Goal: Transaction & Acquisition: Purchase product/service

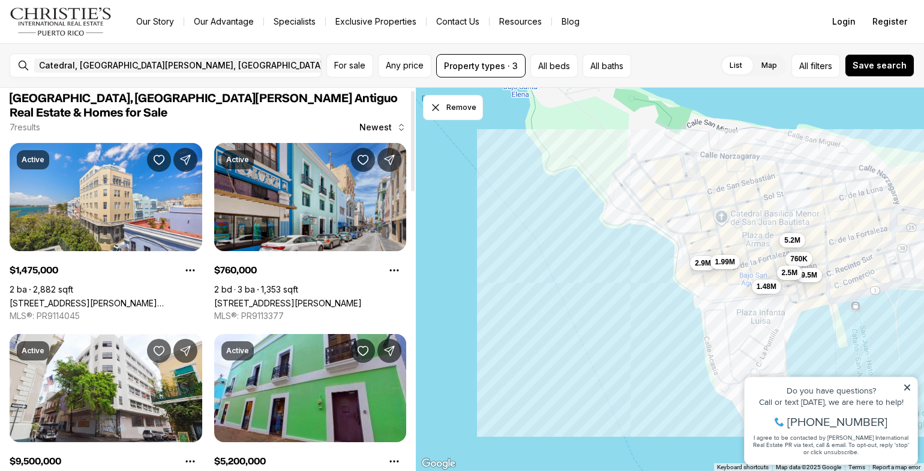
scroll to position [11, 0]
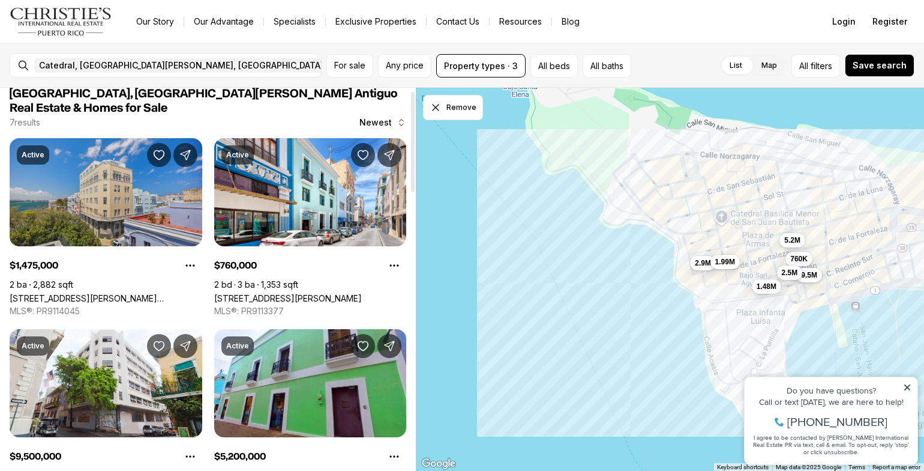
click at [103, 293] on link "[STREET_ADDRESS][PERSON_NAME][PERSON_NAME]" at bounding box center [106, 298] width 193 height 10
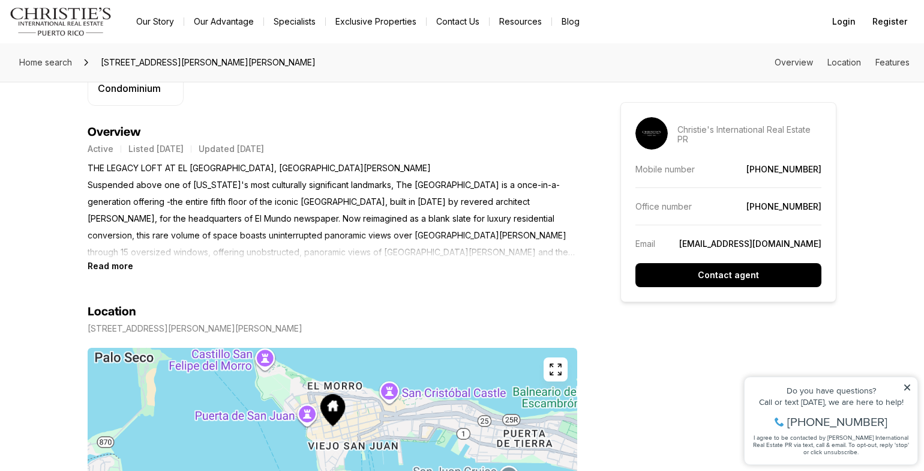
scroll to position [486, 0]
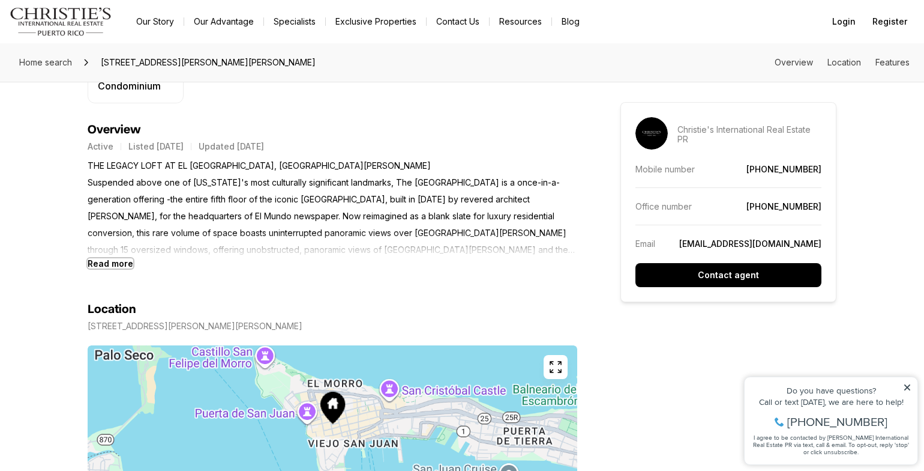
click at [95, 261] on b "Read more" at bounding box center [111, 263] width 46 height 10
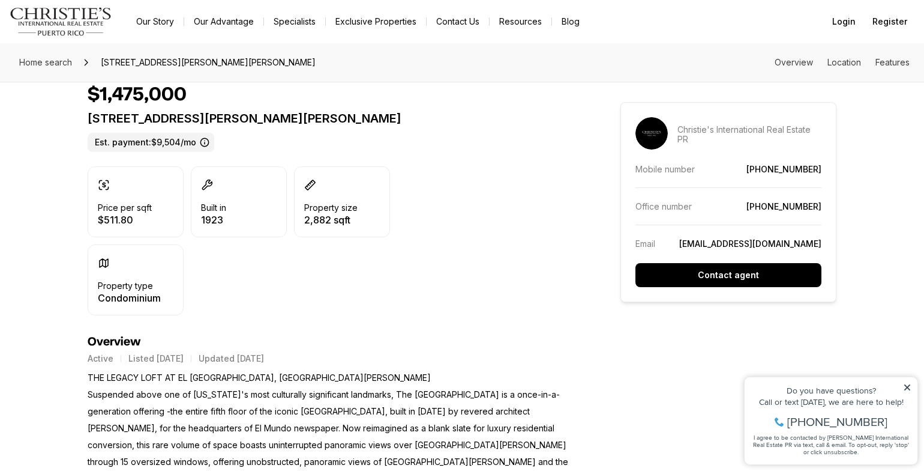
scroll to position [0, 0]
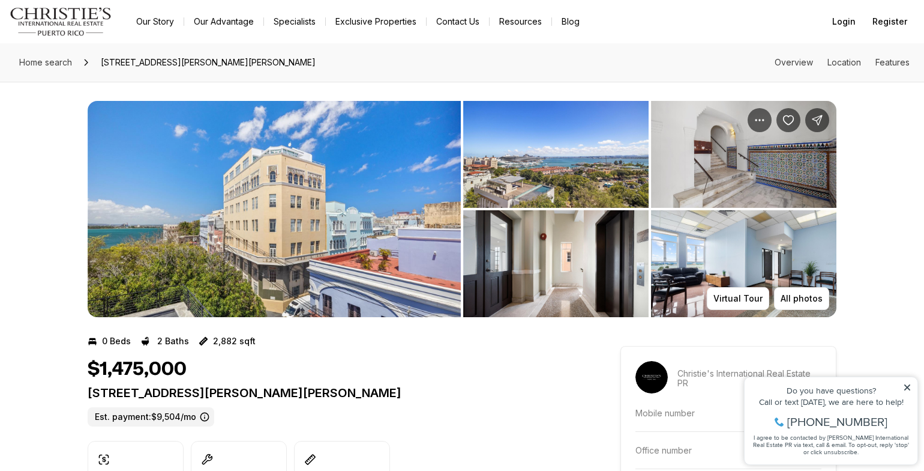
click at [234, 196] on img "View image gallery" at bounding box center [274, 209] width 373 height 216
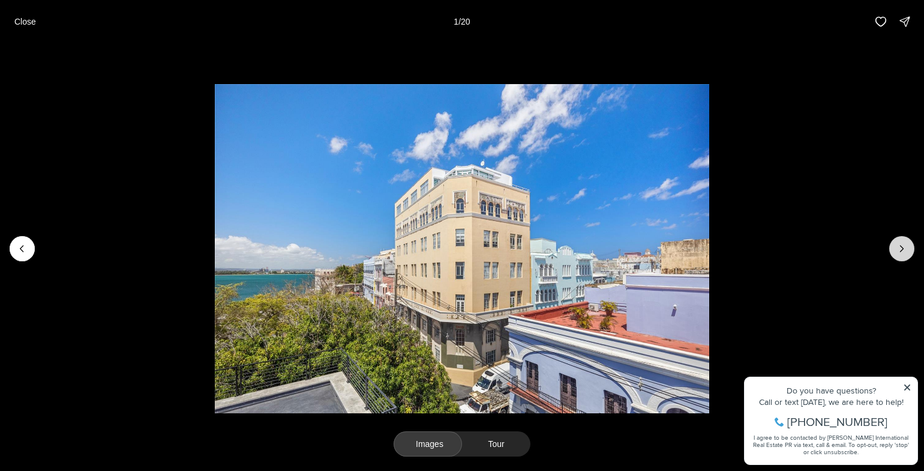
click at [903, 248] on icon "Next slide" at bounding box center [902, 248] width 3 height 6
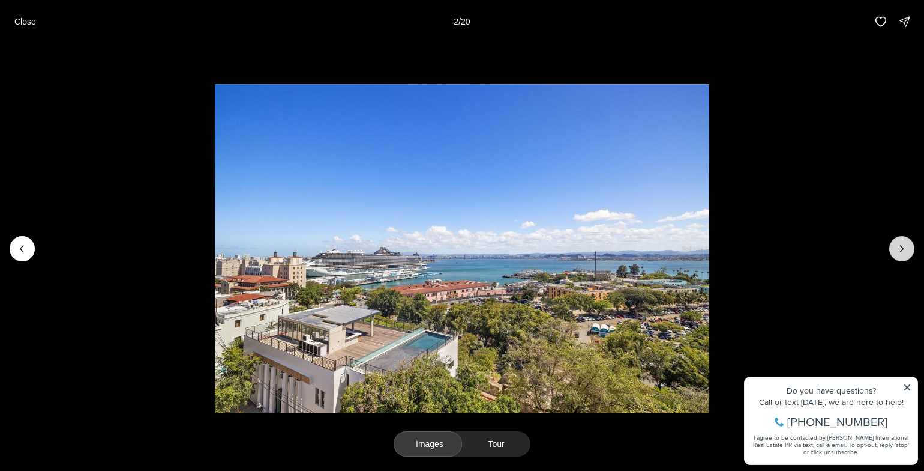
click at [903, 248] on icon "Next slide" at bounding box center [902, 248] width 3 height 6
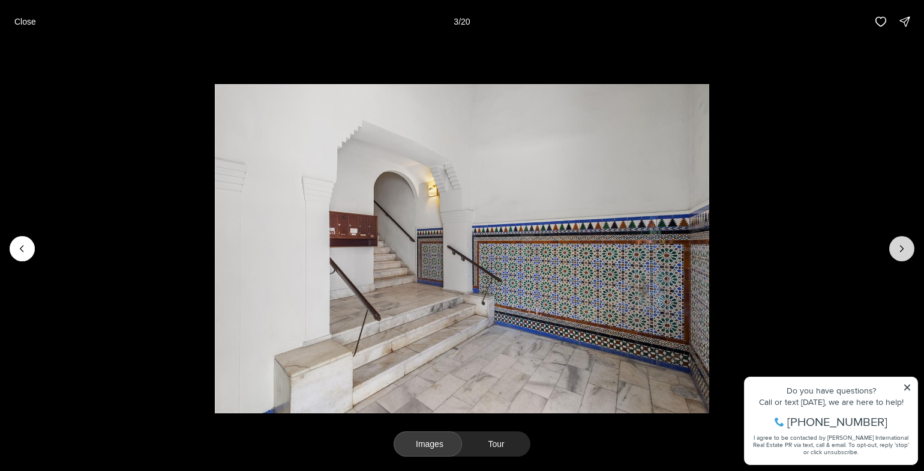
click at [903, 248] on icon "Next slide" at bounding box center [902, 248] width 3 height 6
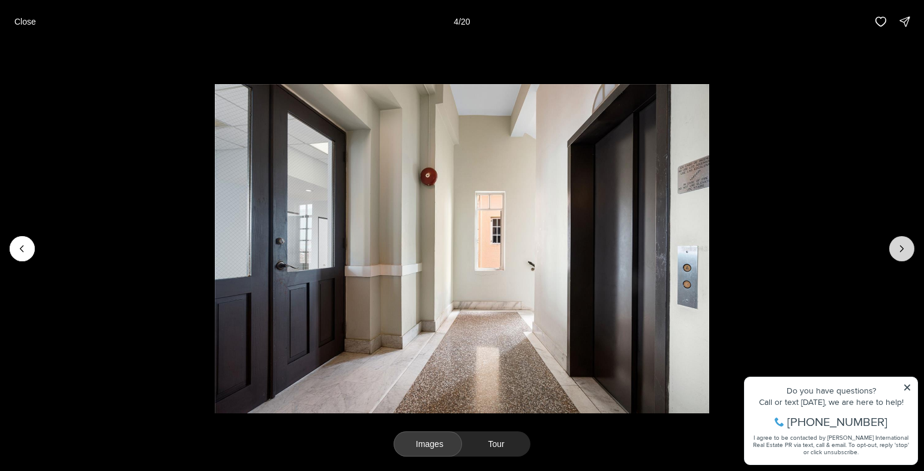
click at [903, 248] on icon "Next slide" at bounding box center [902, 248] width 3 height 6
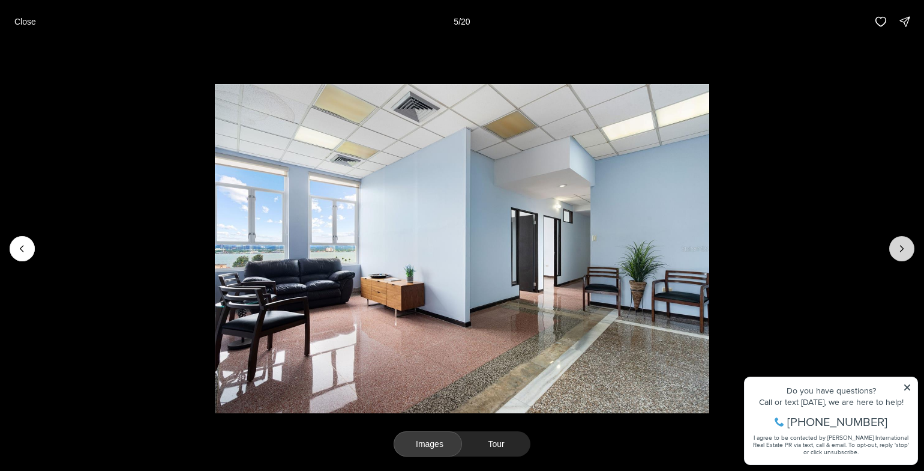
click at [903, 248] on icon "Next slide" at bounding box center [902, 248] width 3 height 6
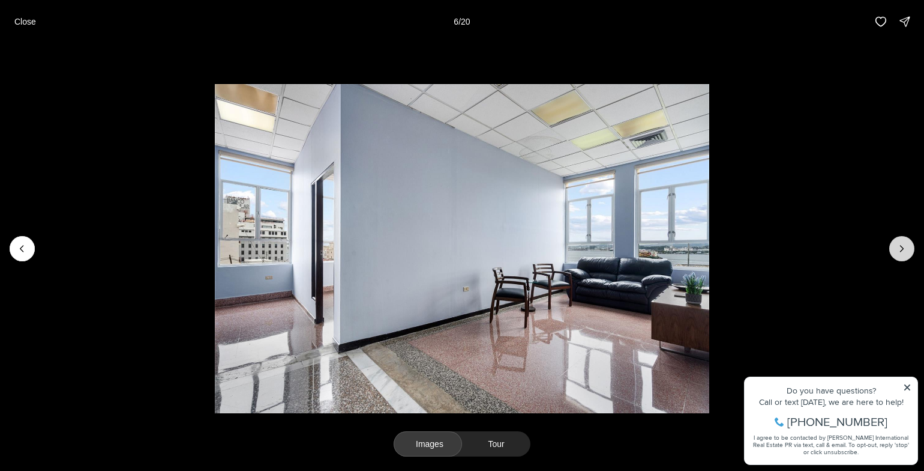
click at [903, 248] on icon "Next slide" at bounding box center [902, 248] width 3 height 6
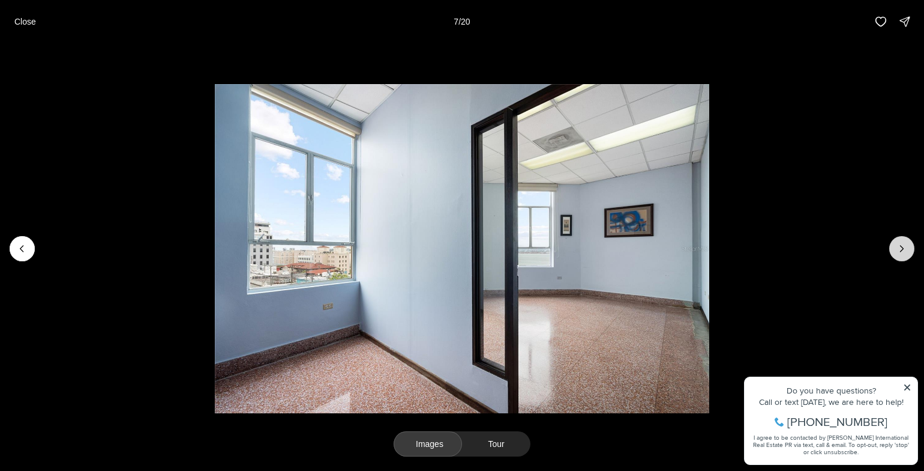
click at [903, 248] on icon "Next slide" at bounding box center [902, 248] width 3 height 6
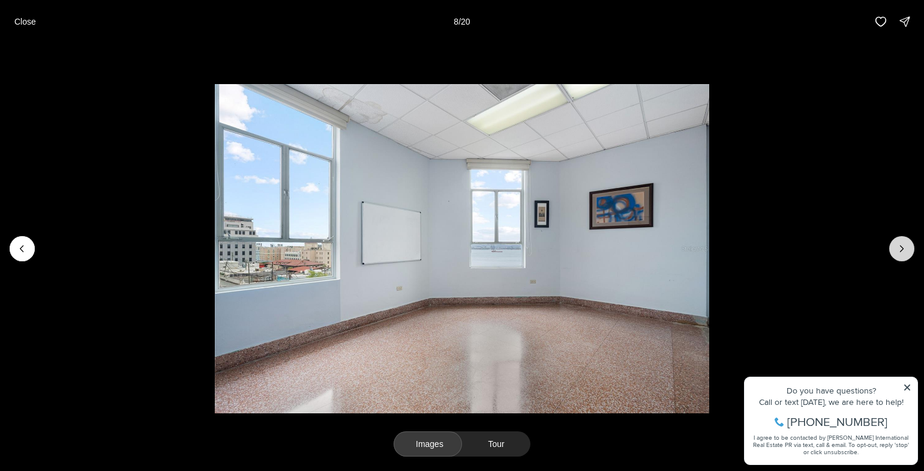
click at [903, 248] on icon "Next slide" at bounding box center [902, 248] width 3 height 6
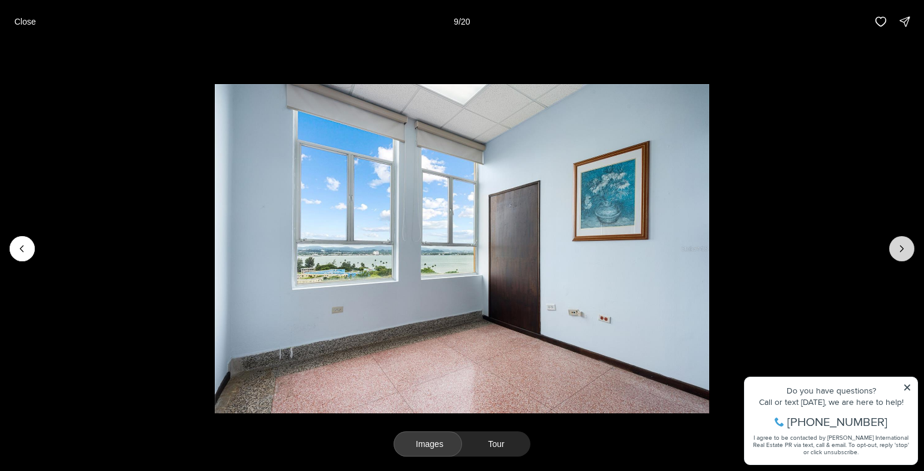
click at [903, 248] on icon "Next slide" at bounding box center [902, 248] width 3 height 6
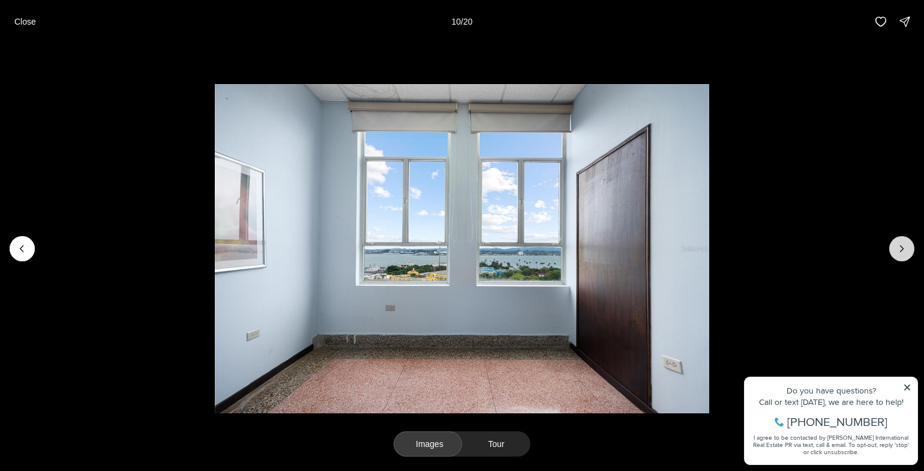
click at [903, 248] on icon "Next slide" at bounding box center [902, 248] width 3 height 6
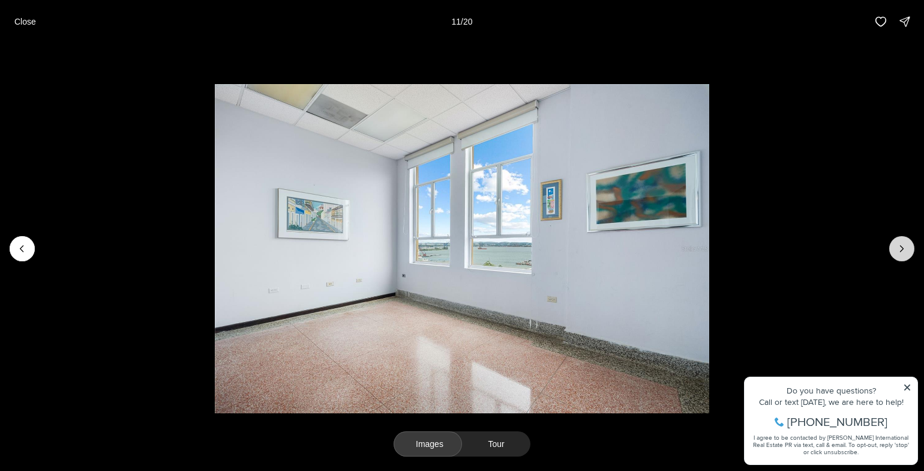
click at [903, 248] on icon "Next slide" at bounding box center [902, 248] width 3 height 6
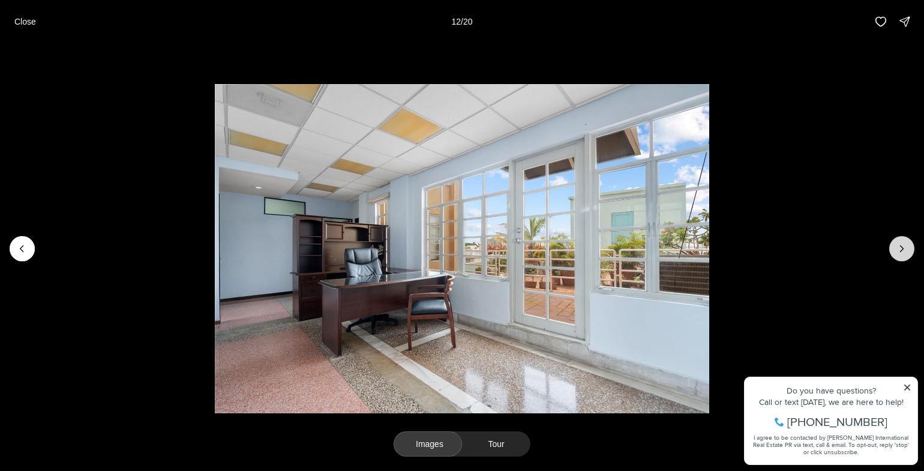
click at [903, 248] on icon "Next slide" at bounding box center [902, 248] width 3 height 6
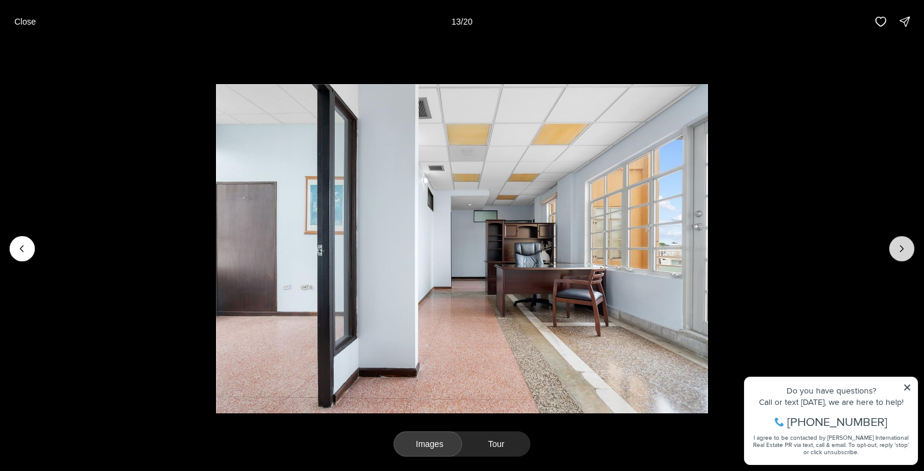
click at [903, 248] on icon "Next slide" at bounding box center [902, 248] width 3 height 6
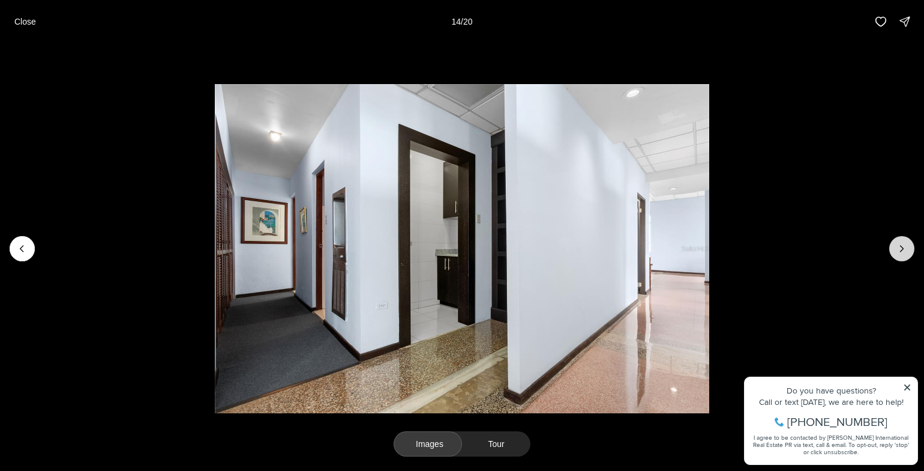
click at [903, 248] on icon "Next slide" at bounding box center [902, 248] width 3 height 6
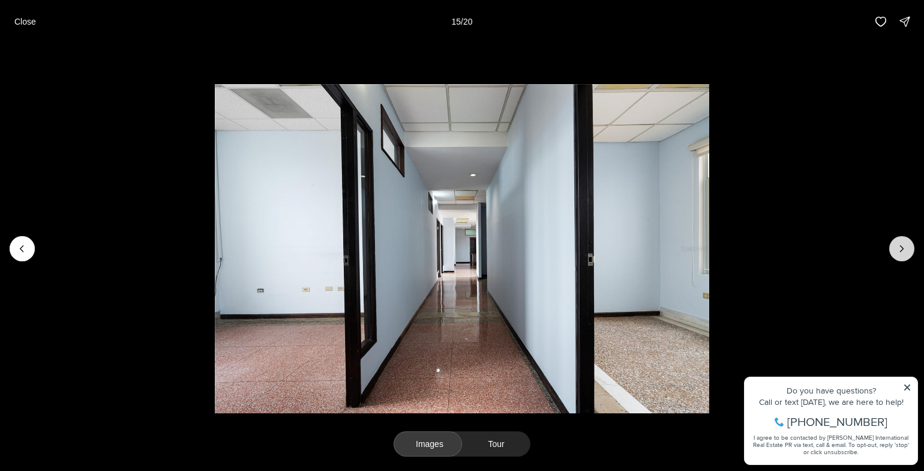
click at [903, 248] on icon "Next slide" at bounding box center [902, 248] width 3 height 6
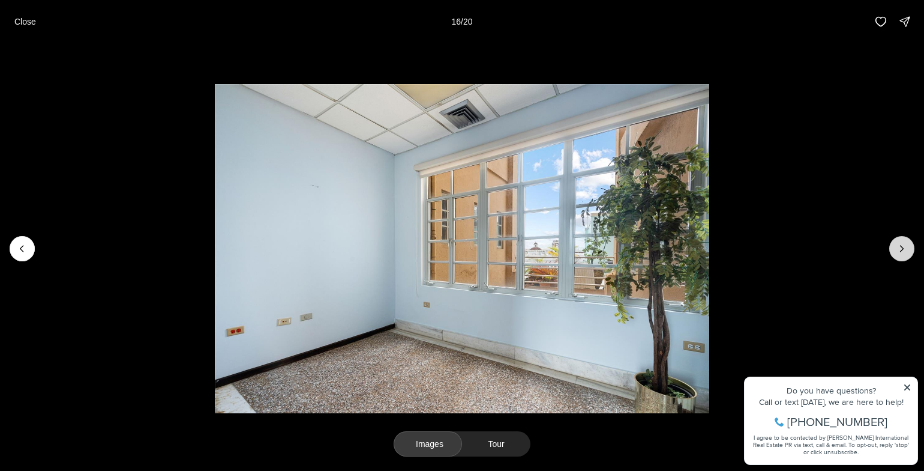
click at [903, 248] on icon "Next slide" at bounding box center [902, 248] width 3 height 6
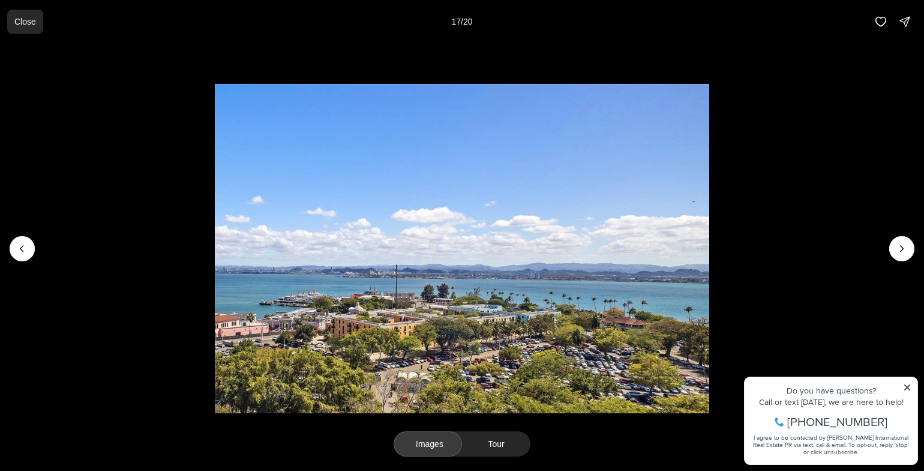
click at [31, 20] on p "Close" at bounding box center [25, 22] width 22 height 10
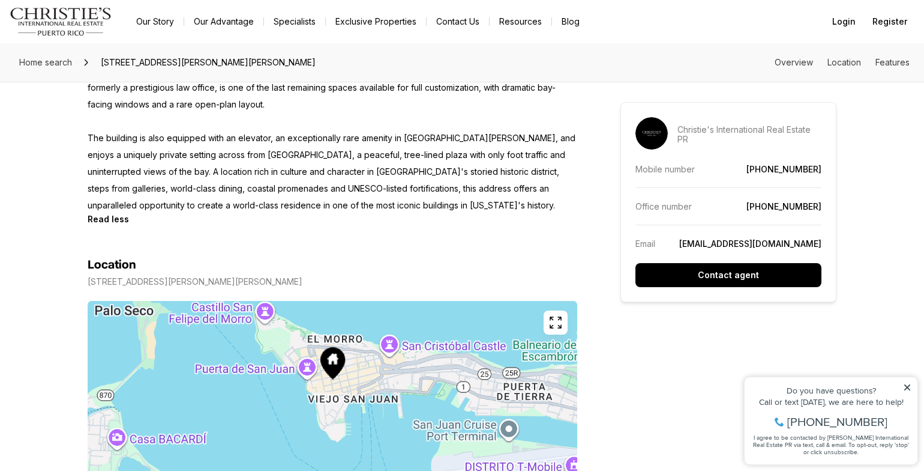
scroll to position [834, 0]
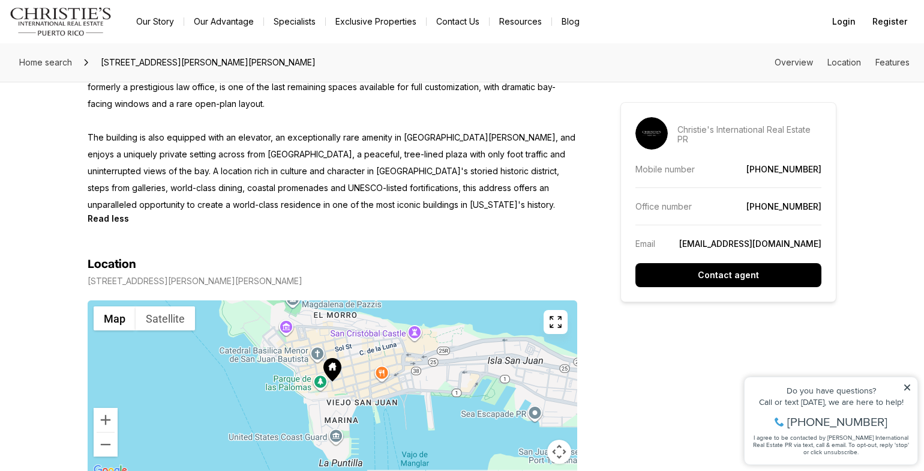
click at [331, 358] on icon at bounding box center [332, 369] width 18 height 23
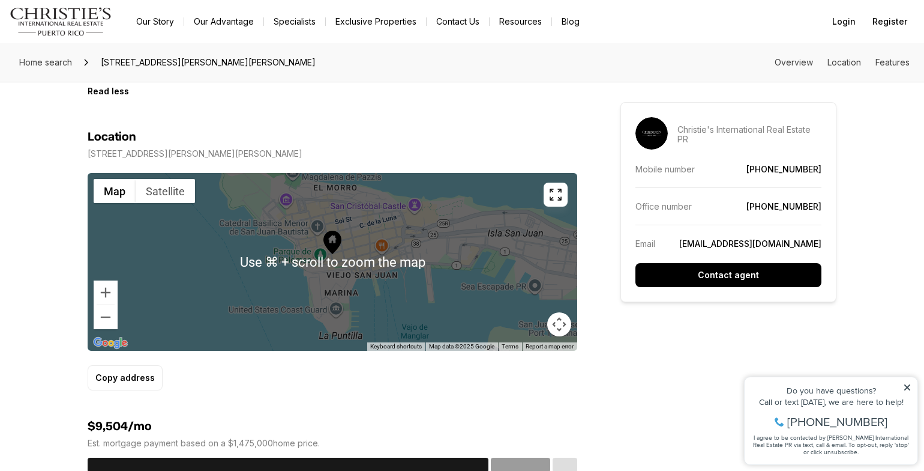
scroll to position [963, 0]
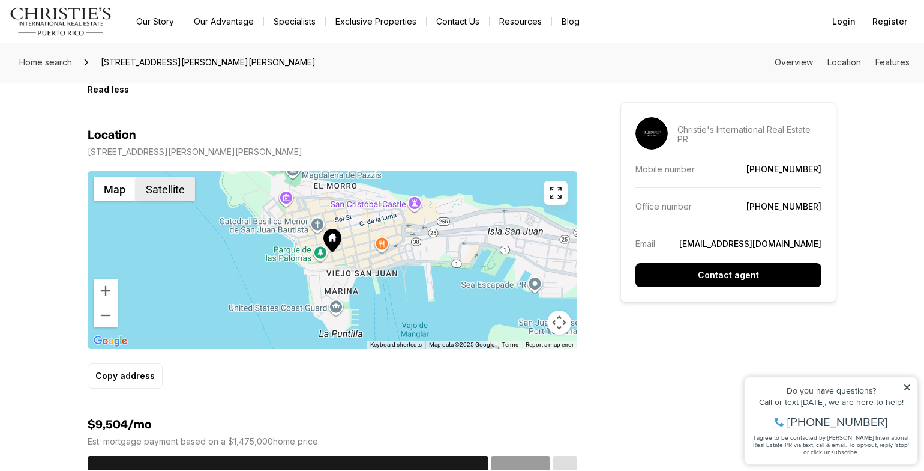
click at [173, 177] on button "Satellite" at bounding box center [165, 189] width 59 height 24
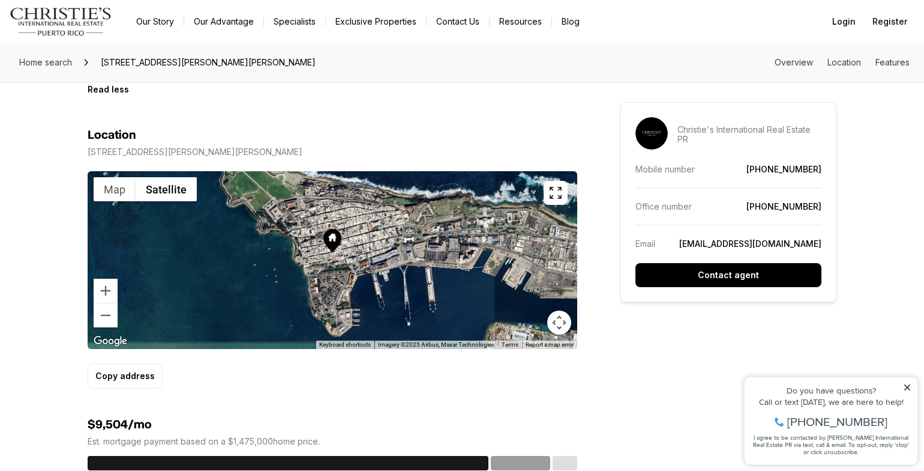
click at [334, 233] on icon at bounding box center [332, 237] width 8 height 8
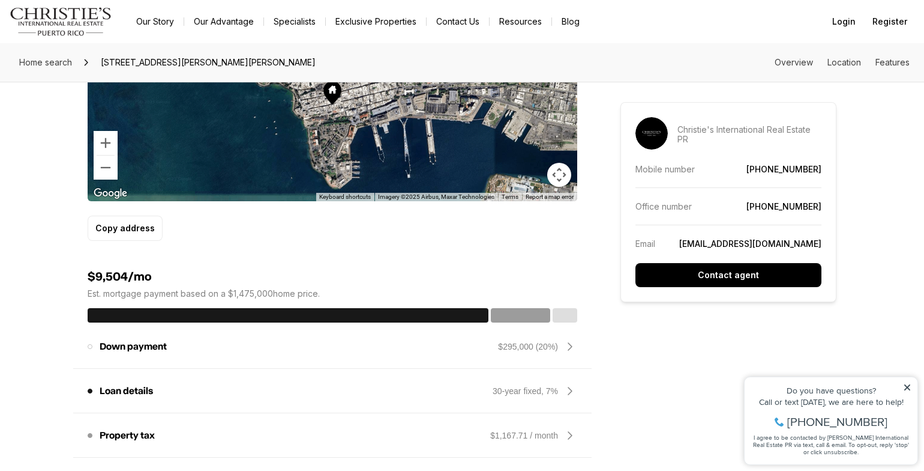
scroll to position [819, 0]
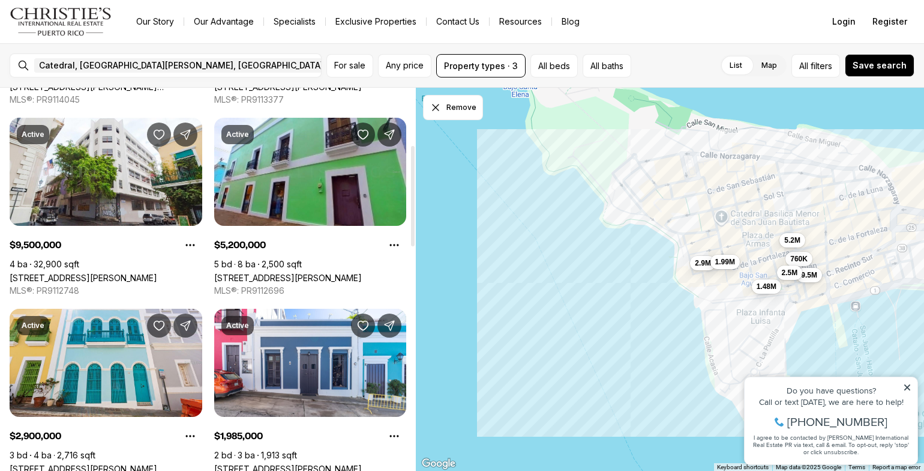
scroll to position [217, 0]
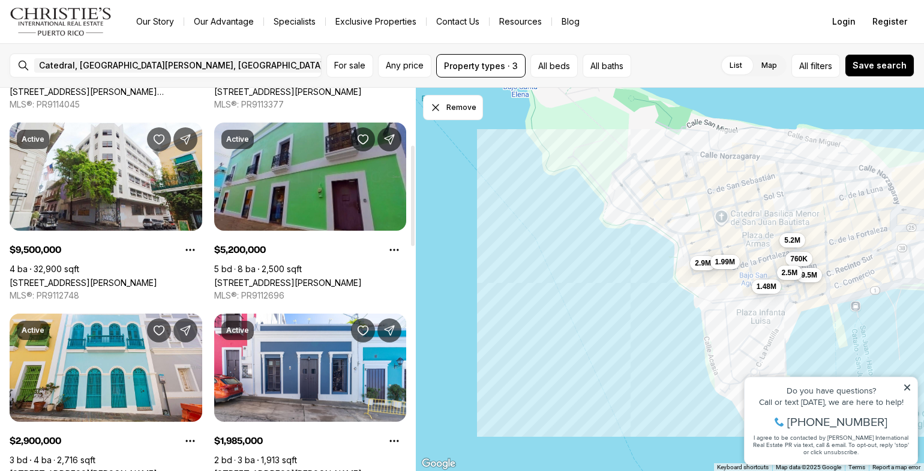
click at [284, 277] on link "209 SAN FRANCISCO ST, SAN JUAN PR, 00901" at bounding box center [288, 282] width 148 height 10
